Goal: Contribute content: Add original content to the website for others to see

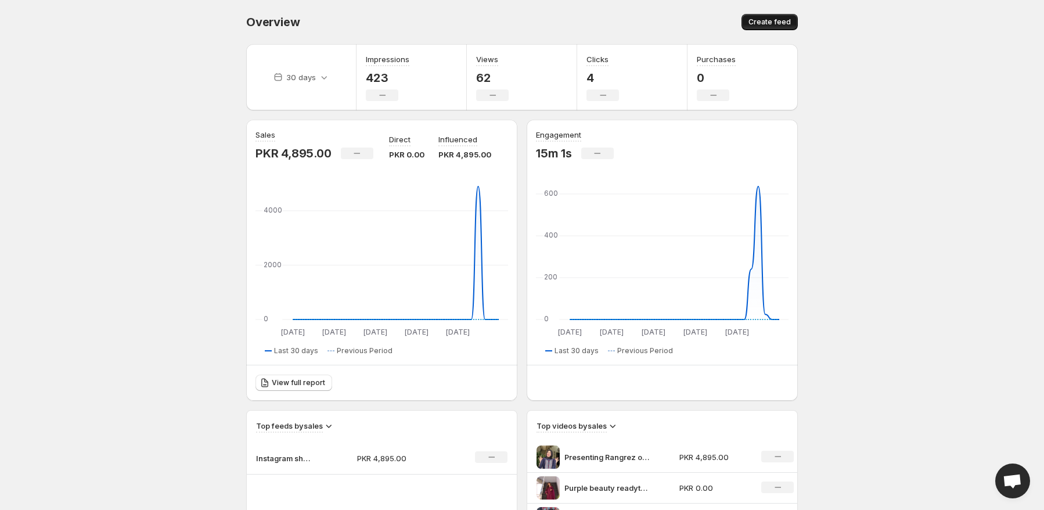
click at [765, 23] on span "Create feed" at bounding box center [770, 21] width 42 height 9
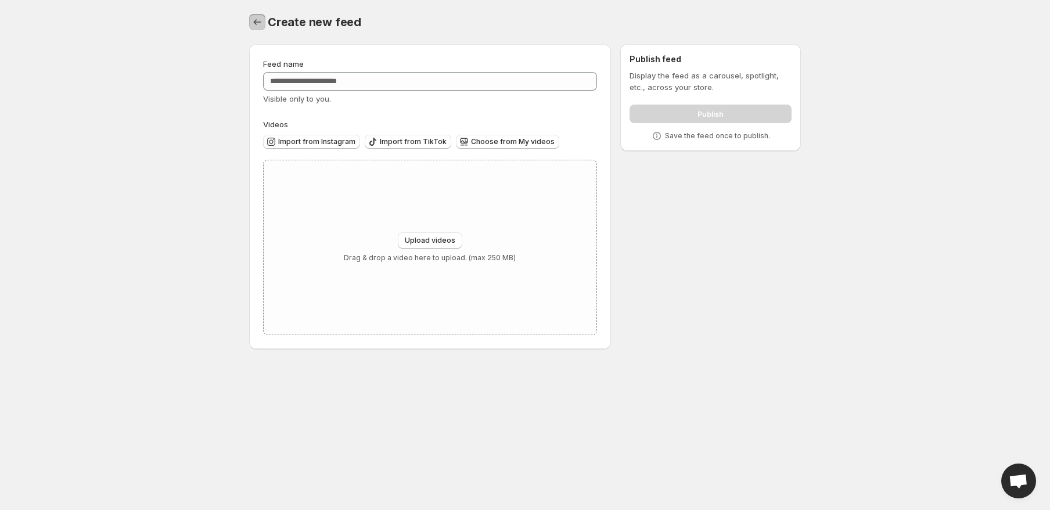
click at [254, 25] on icon "Settings" at bounding box center [258, 22] width 12 height 12
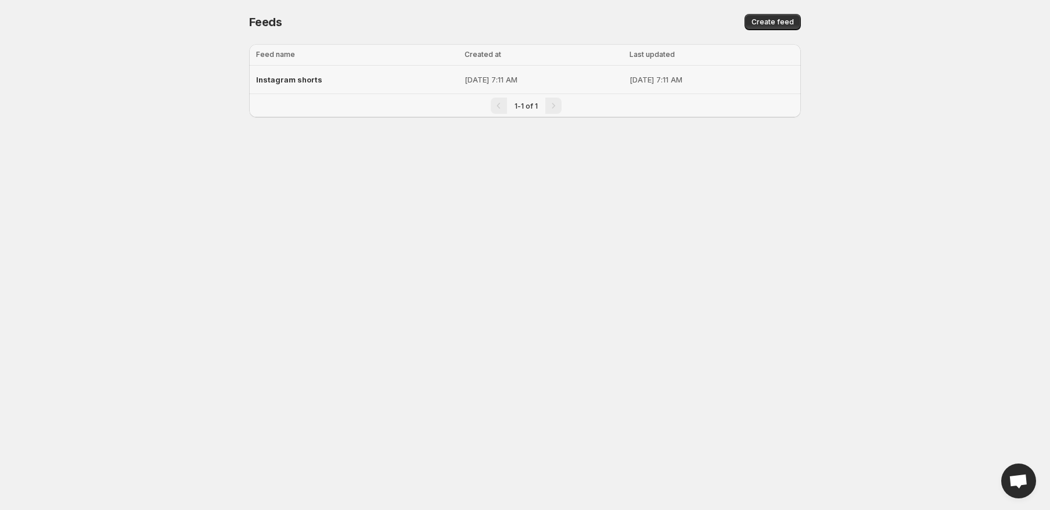
click at [471, 76] on p "[DATE] 7:11 AM" at bounding box center [544, 80] width 158 height 12
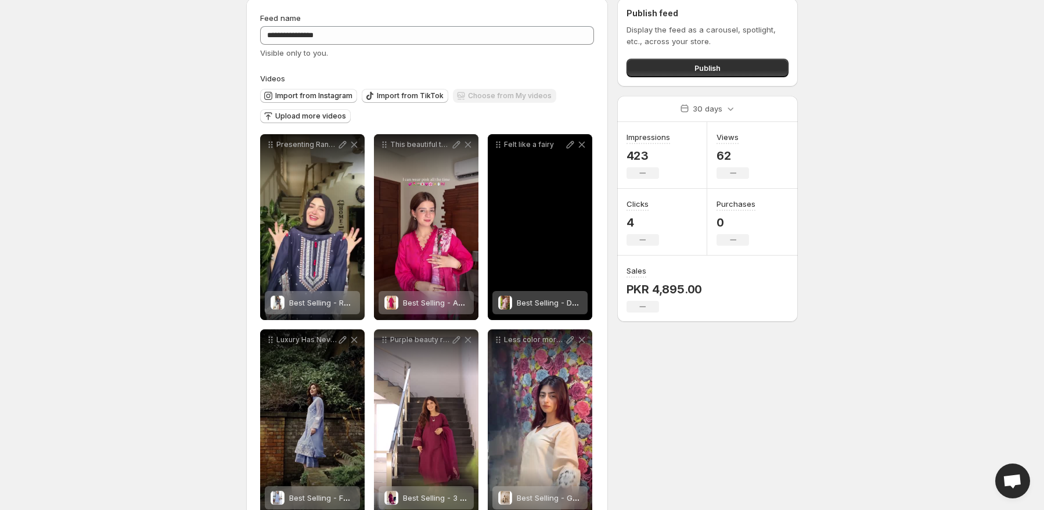
scroll to position [79, 0]
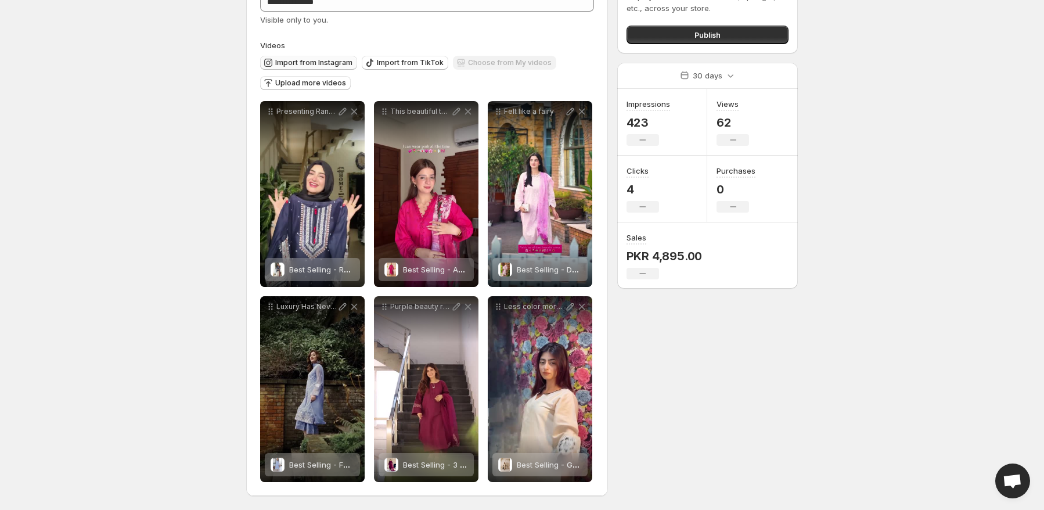
click at [315, 64] on span "Import from Instagram" at bounding box center [313, 62] width 77 height 9
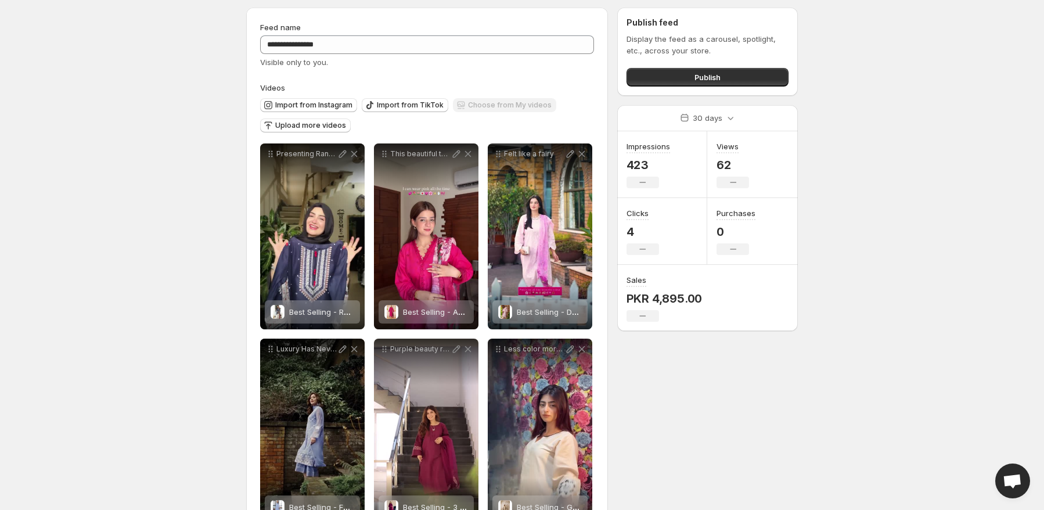
scroll to position [0, 0]
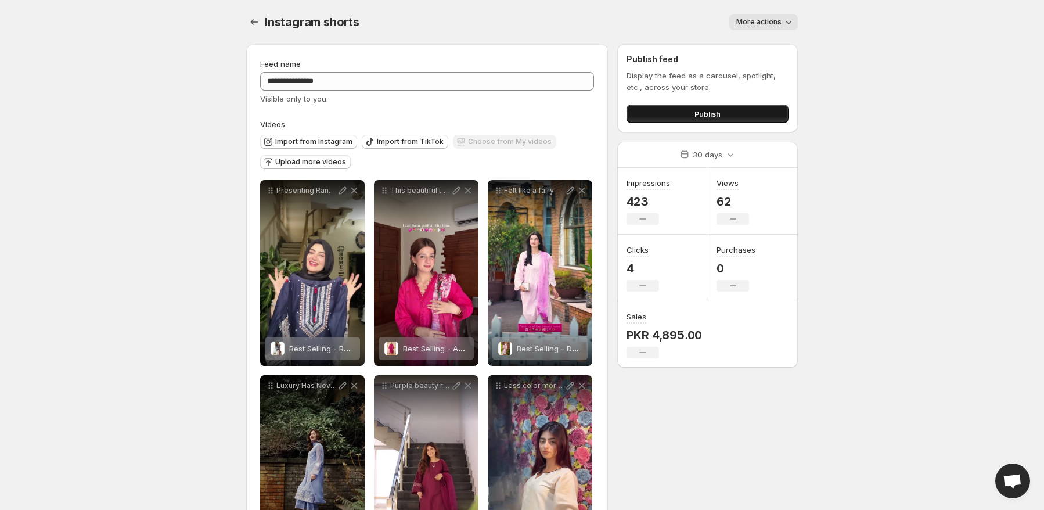
click at [699, 115] on span "Publish" at bounding box center [708, 114] width 26 height 12
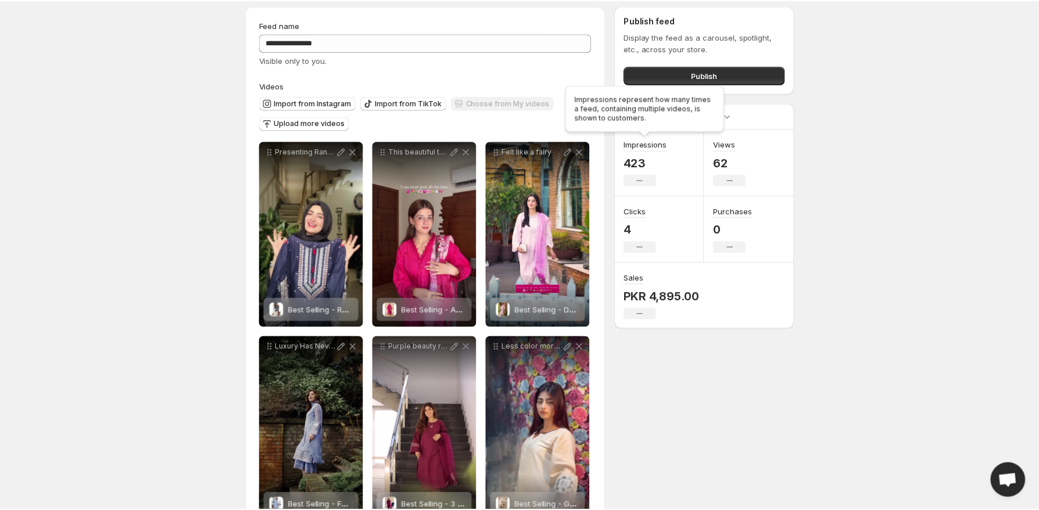
scroll to position [79, 0]
